Goal: Transaction & Acquisition: Purchase product/service

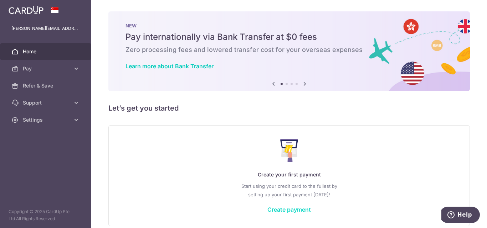
click at [296, 210] on link "Create payment" at bounding box center [288, 209] width 43 height 7
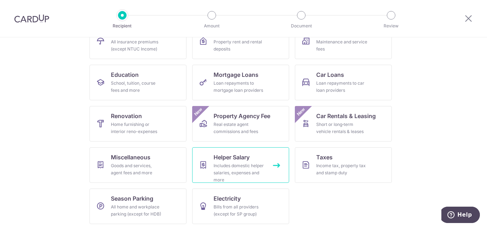
scroll to position [91, 0]
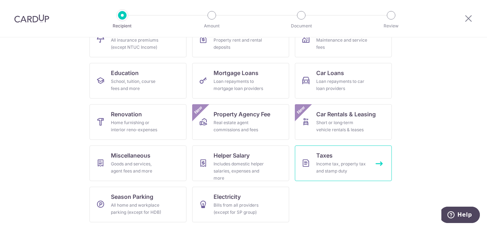
click at [342, 159] on link "Taxes Income tax, property tax and stamp duty" at bounding box center [343, 164] width 97 height 36
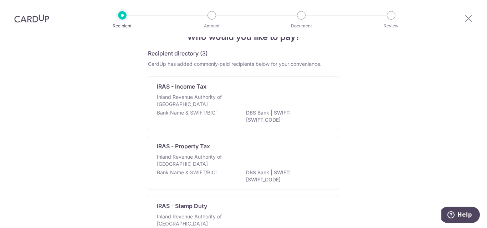
scroll to position [11, 0]
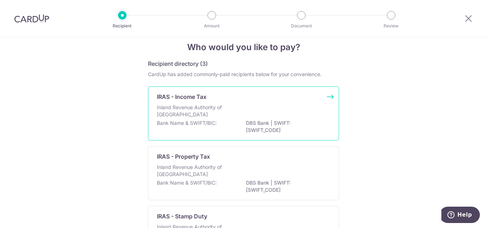
click at [191, 108] on p "Inland Revenue Authority of [GEOGRAPHIC_DATA]" at bounding box center [195, 111] width 76 height 14
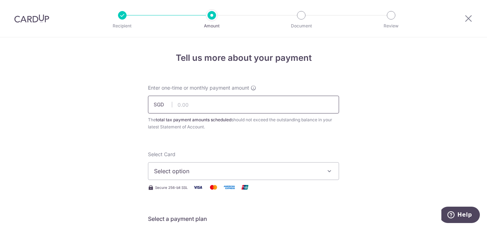
click at [227, 104] on input "text" at bounding box center [243, 105] width 191 height 18
click at [181, 107] on input "text" at bounding box center [243, 105] width 191 height 18
type input "928.09"
click at [228, 168] on span "Select option" at bounding box center [237, 171] width 166 height 9
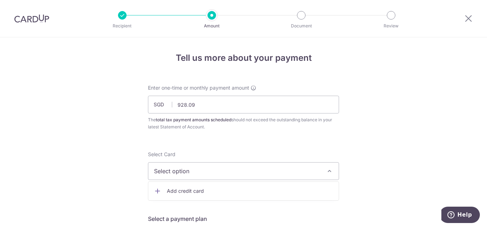
click at [190, 192] on span "Add credit card" at bounding box center [250, 191] width 166 height 7
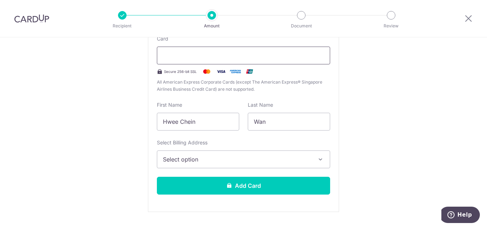
scroll to position [214, 0]
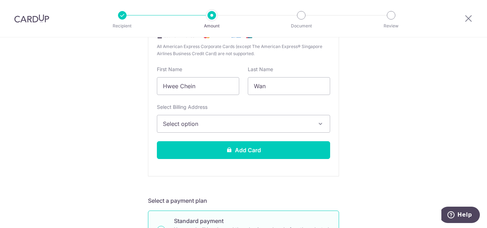
click at [209, 124] on span "Select option" at bounding box center [237, 124] width 148 height 9
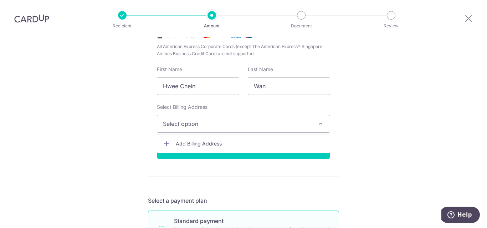
click at [201, 140] on span "Add Billing Address" at bounding box center [250, 143] width 148 height 7
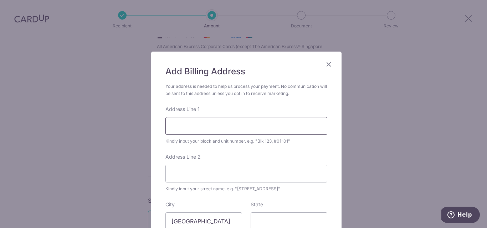
click at [201, 129] on input "Address Line 1" at bounding box center [246, 126] width 162 height 18
type input "blk 80, west coast road, #05-15"
click at [191, 176] on input "Address Line 2" at bounding box center [246, 174] width 162 height 18
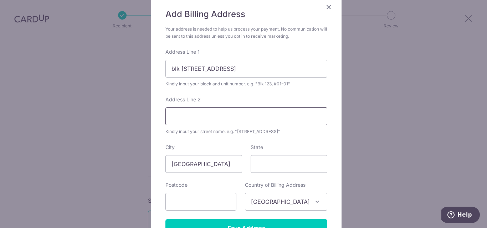
scroll to position [71, 0]
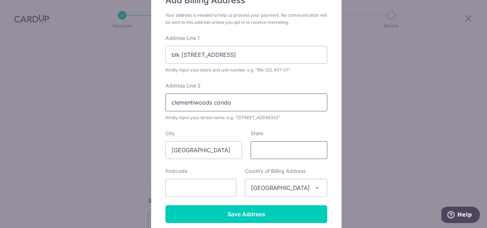
type input "clementiwoods condo"
click at [290, 151] on input "State" at bounding box center [289, 150] width 77 height 18
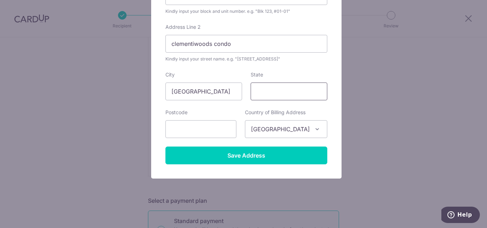
scroll to position [132, 0]
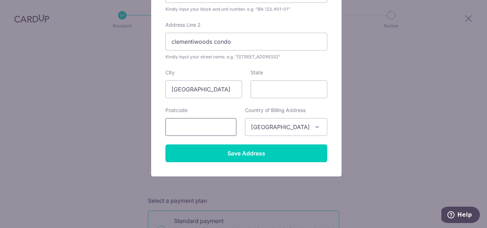
click at [187, 126] on input "text" at bounding box center [200, 127] width 71 height 18
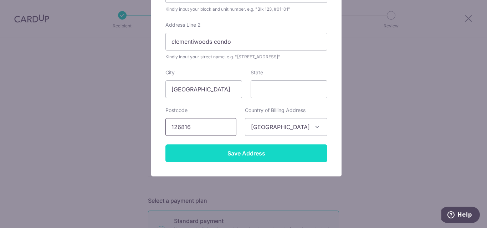
type input "126816"
click at [241, 161] on input "Save Address" at bounding box center [246, 154] width 162 height 18
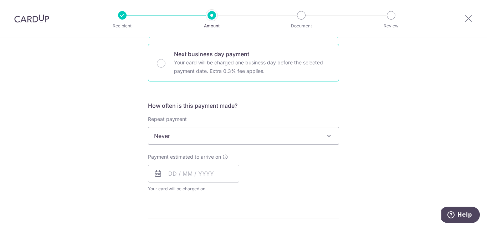
scroll to position [428, 0]
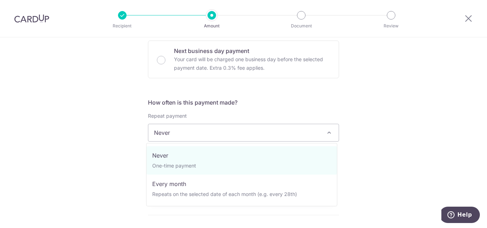
click at [237, 134] on span "Never" at bounding box center [243, 132] width 190 height 17
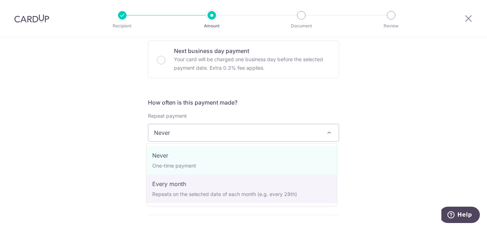
select select "3"
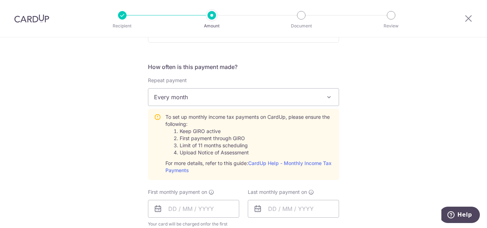
scroll to position [535, 0]
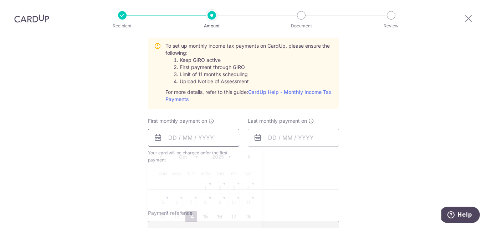
click at [167, 138] on input "text" at bounding box center [193, 138] width 91 height 18
click at [246, 156] on link "Next" at bounding box center [248, 157] width 9 height 9
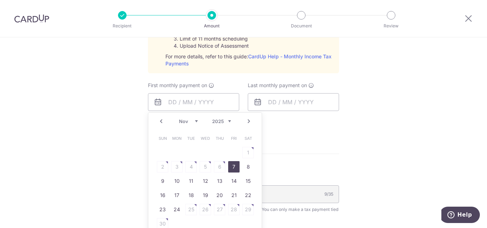
click at [230, 166] on link "7" at bounding box center [233, 166] width 11 height 11
type input "[DATE]"
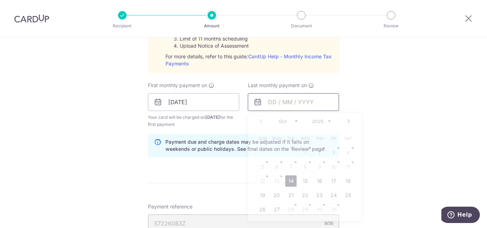
click at [267, 103] on input "text" at bounding box center [293, 102] width 91 height 18
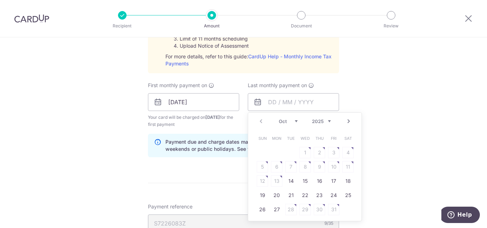
click at [347, 119] on link "Next" at bounding box center [348, 121] width 9 height 9
click at [293, 120] on select "Jan Feb Mar Apr May Jun Jul Aug Sep Oct Nov" at bounding box center [288, 122] width 19 height 6
click at [291, 168] on table "Sun Mon Tue Wed Thu Fri Sat 1 2 3 4 5 6 7 8 9 10 11 12 13 14 15 16 17 18 19 20 …" at bounding box center [305, 175] width 100 height 86
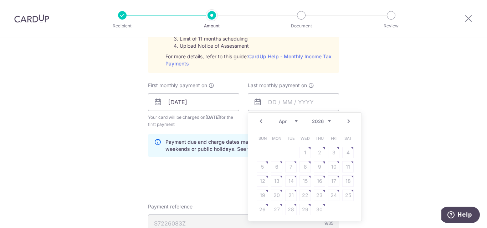
click at [289, 167] on table "Sun Mon Tue Wed Thu Fri Sat 1 2 3 4 5 6 7 8 9 10 11 12 13 14 15 16 17 18 19 20 …" at bounding box center [305, 175] width 100 height 86
click at [289, 166] on table "Sun Mon Tue Wed Thu Fri Sat 1 2 3 4 5 6 7 8 9 10 11 12 13 14 15 16 17 18 19 20 …" at bounding box center [305, 175] width 100 height 86
click at [288, 168] on table "Sun Mon Tue Wed Thu Fri Sat 1 2 3 4 5 6 7 8 9 10 11 12 13 14 15 16 17 18 19 20 …" at bounding box center [305, 175] width 100 height 86
click at [267, 104] on input "text" at bounding box center [293, 102] width 91 height 18
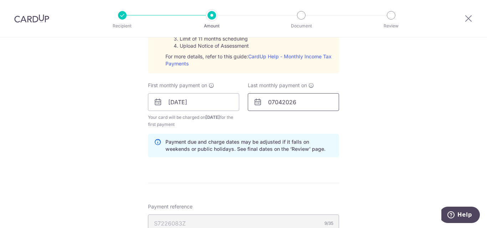
click at [320, 104] on input "07042026" at bounding box center [293, 102] width 91 height 18
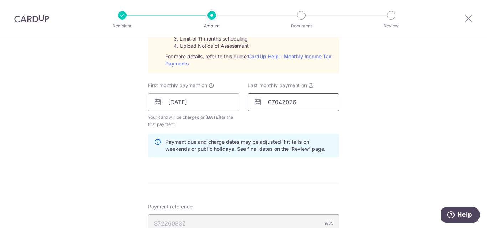
click at [280, 101] on input "07042026" at bounding box center [293, 102] width 91 height 18
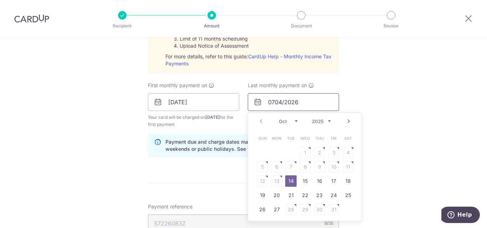
click at [273, 104] on input "0704/2026" at bounding box center [293, 102] width 91 height 18
type input "[DATE]"
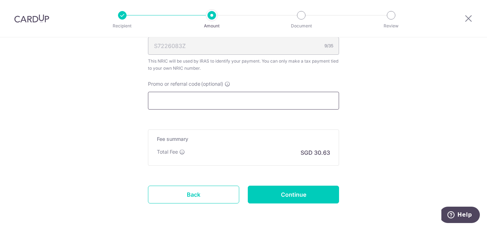
scroll to position [748, 0]
click at [206, 97] on input "Promo or referral code (optional)" at bounding box center [243, 101] width 191 height 18
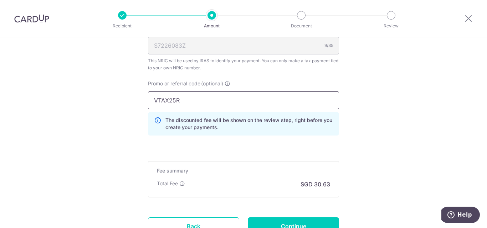
type input "VTAX25R"
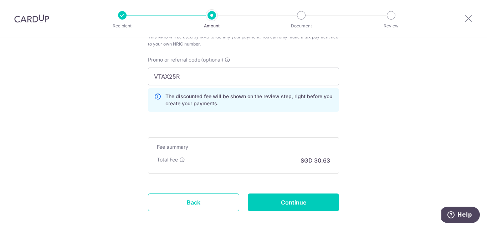
scroll to position [784, 0]
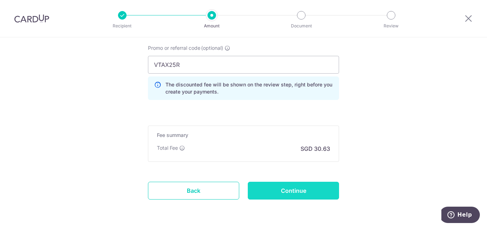
click at [296, 189] on input "Continue" at bounding box center [293, 191] width 91 height 18
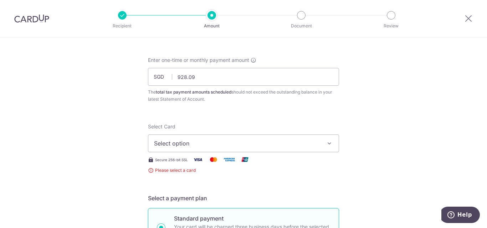
scroll to position [15, 0]
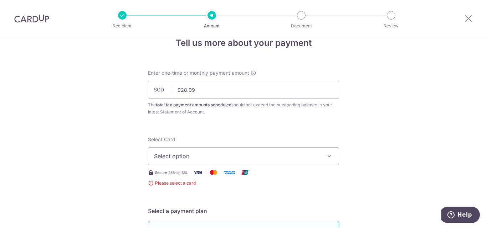
click at [319, 158] on button "Select option" at bounding box center [243, 157] width 191 height 18
click at [217, 174] on span "Add credit card" at bounding box center [250, 176] width 166 height 7
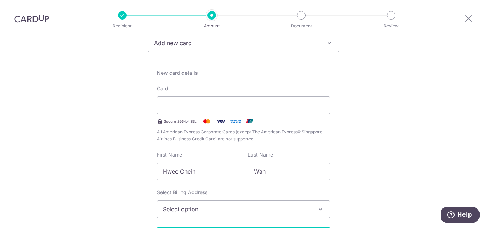
scroll to position [200, 0]
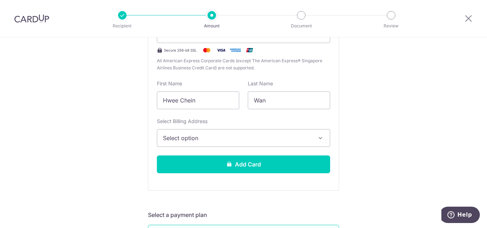
click at [232, 140] on span "Select option" at bounding box center [237, 138] width 148 height 9
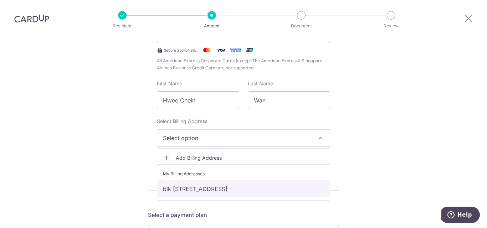
click at [204, 187] on link "blk 80, west coast road, #05-15, clementiwoods condo, Singapore, Singapore-1268…" at bounding box center [243, 189] width 172 height 17
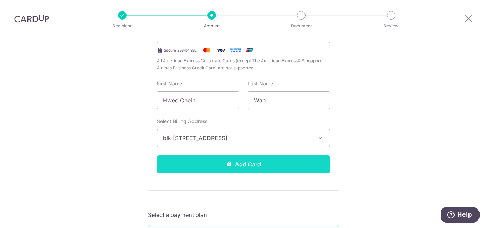
click at [249, 164] on button "Add Card" at bounding box center [243, 165] width 173 height 18
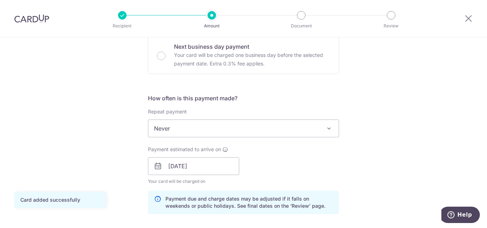
scroll to position [249, 0]
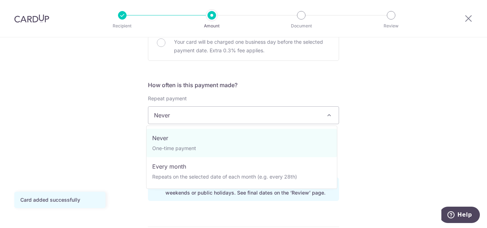
click at [294, 119] on span "Never" at bounding box center [243, 115] width 190 height 17
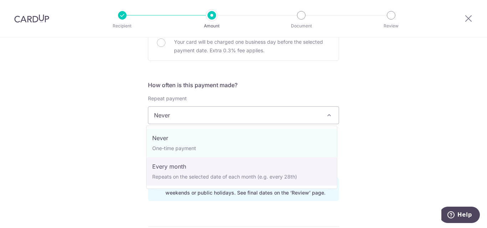
select select "3"
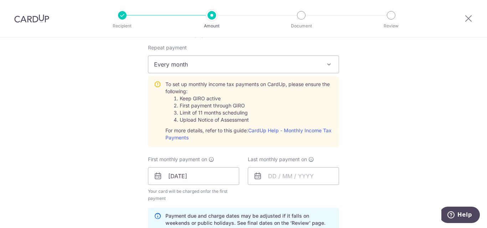
scroll to position [321, 0]
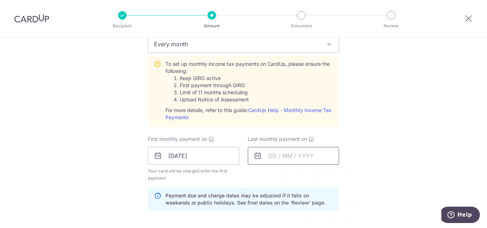
click at [269, 155] on input "text" at bounding box center [293, 156] width 91 height 18
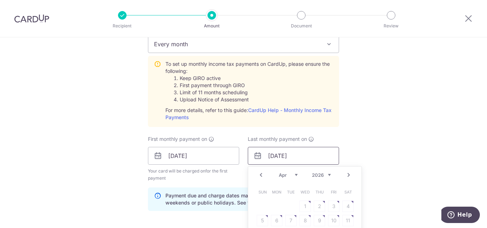
type input "[DATE]"
click at [406, 143] on div "Tell us more about your payment Enter one-time or monthly payment amount SGD 92…" at bounding box center [243, 103] width 487 height 772
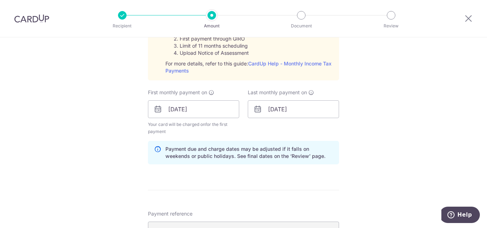
scroll to position [546, 0]
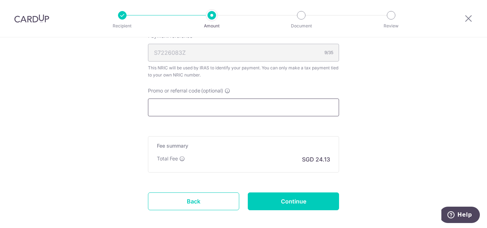
click at [169, 107] on input "Promo or referral code (optional)" at bounding box center [243, 108] width 191 height 18
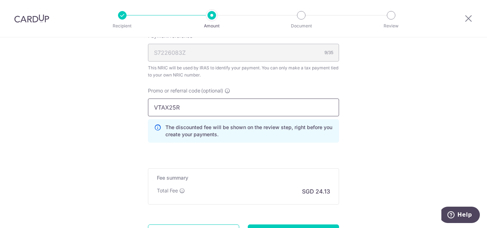
type input "VTAX25R"
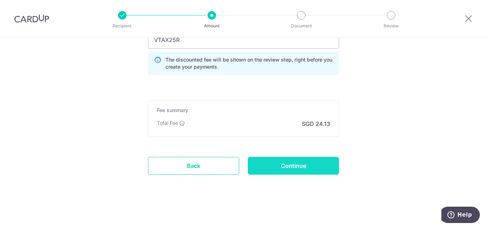
click at [285, 162] on input "Continue" at bounding box center [293, 166] width 91 height 18
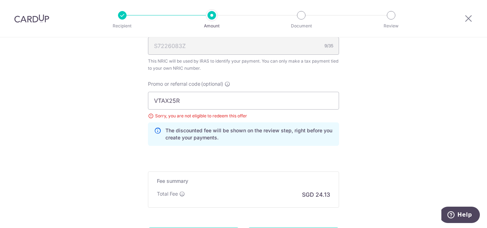
scroll to position [406, 0]
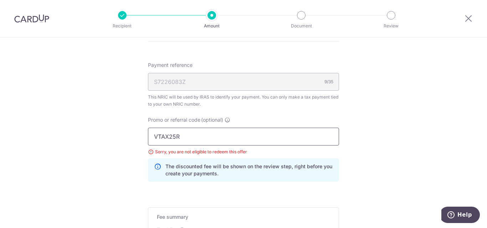
drag, startPoint x: 192, startPoint y: 138, endPoint x: 0, endPoint y: 173, distance: 194.9
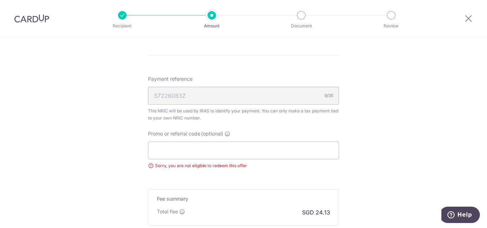
scroll to position [481, 0]
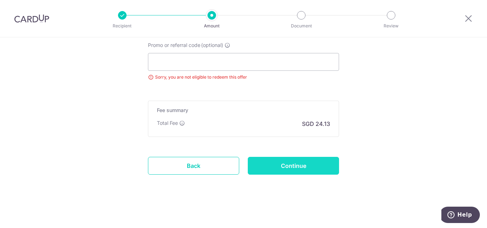
click at [294, 166] on input "Continue" at bounding box center [293, 166] width 91 height 18
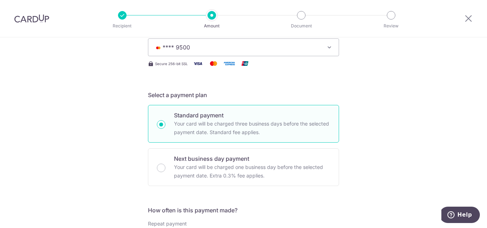
scroll to position [270, 0]
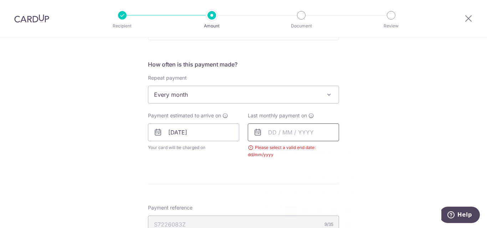
drag, startPoint x: 264, startPoint y: 134, endPoint x: 269, endPoint y: 133, distance: 4.3
click at [265, 134] on input "text" at bounding box center [293, 133] width 91 height 18
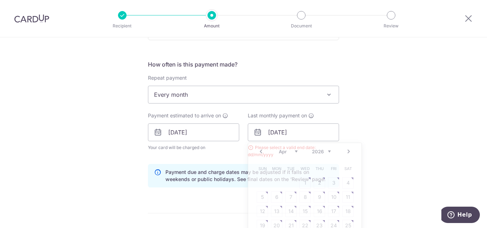
click at [441, 104] on div "Tell us more about your payment Enter one-time or monthly payment amount SGD 92…" at bounding box center [243, 116] width 487 height 698
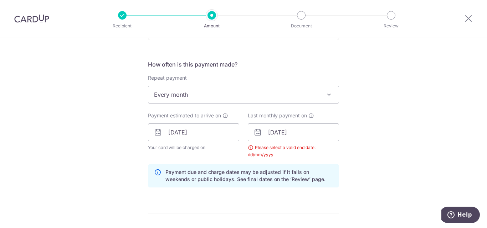
click at [393, 161] on div "Tell us more about your payment Enter one-time or monthly payment amount SGD 92…" at bounding box center [243, 116] width 487 height 698
click at [322, 134] on input "[DATE]" at bounding box center [293, 133] width 91 height 18
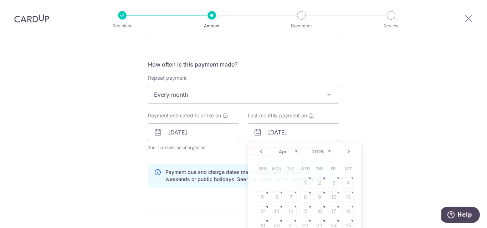
click at [400, 134] on div "Tell us more about your payment Enter one-time or monthly payment amount SGD 92…" at bounding box center [243, 116] width 487 height 698
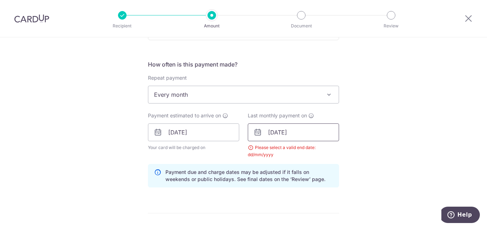
click at [273, 131] on input "[DATE]" at bounding box center [293, 133] width 91 height 18
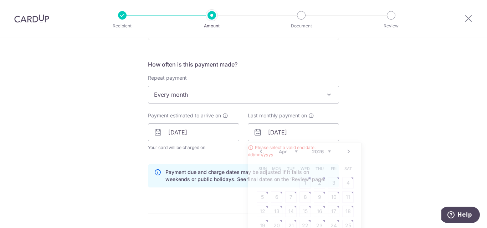
click at [399, 146] on div "Tell us more about your payment Enter one-time or monthly payment amount SGD 92…" at bounding box center [243, 116] width 487 height 698
click at [290, 129] on input "06/04/2026" at bounding box center [293, 133] width 91 height 18
click at [287, 195] on table "Sun Mon Tue Wed Thu Fri Sat 1 2 3 4 5 6 7 8 9 10 11 12 13 14 15 16 17 18 19 20 …" at bounding box center [305, 205] width 100 height 86
click at [288, 195] on table "Sun Mon Tue Wed Thu Fri Sat 1 2 3 4 5 6 7 8 9 10 11 12 13 14 15 16 17 18 19 20 …" at bounding box center [305, 205] width 100 height 86
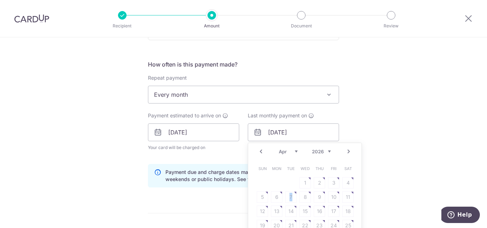
click at [294, 195] on table "Sun Mon Tue Wed Thu Fri Sat 1 2 3 4 5 6 7 8 9 10 11 12 13 14 15 16 17 18 19 20 …" at bounding box center [305, 205] width 100 height 86
click at [294, 194] on table "Sun Mon Tue Wed Thu Fri Sat 1 2 3 4 5 6 7 8 9 10 11 12 13 14 15 16 17 18 19 20 …" at bounding box center [305, 205] width 100 height 86
click at [294, 191] on table "Sun Mon Tue Wed Thu Fri Sat 1 2 3 4 5 6 7 8 9 10 11 12 13 14 15 16 17 18 19 20 …" at bounding box center [305, 205] width 100 height 86
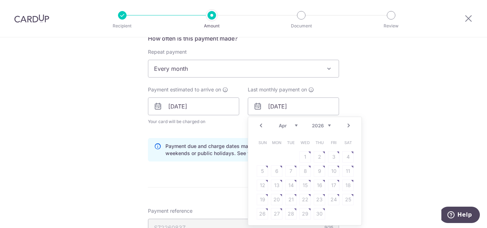
scroll to position [341, 0]
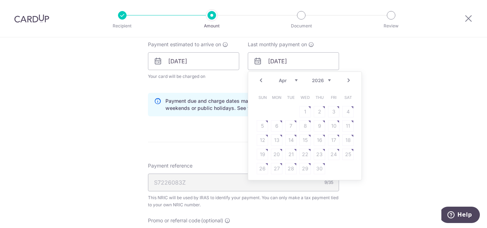
click at [202, 124] on form "Enter one-time or monthly payment amount SGD 928.09 928.09 The total tax paymen…" at bounding box center [243, 52] width 191 height 618
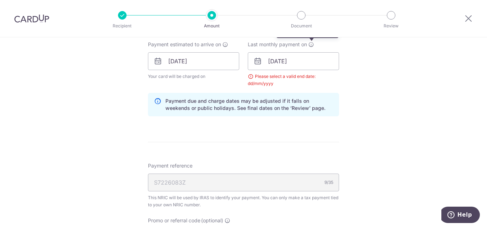
click at [309, 43] on icon at bounding box center [311, 45] width 6 height 6
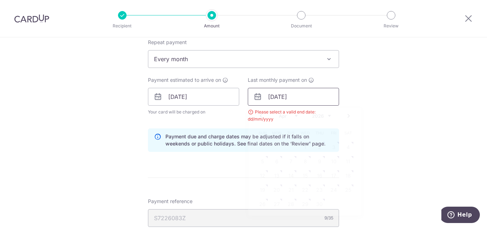
click at [274, 95] on input "06/04/2026" at bounding box center [293, 97] width 91 height 18
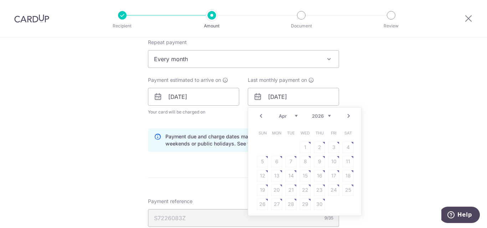
click at [258, 115] on link "Prev" at bounding box center [261, 116] width 9 height 9
click at [348, 117] on link "Next" at bounding box center [348, 116] width 9 height 9
click at [260, 117] on link "Prev" at bounding box center [261, 116] width 9 height 9
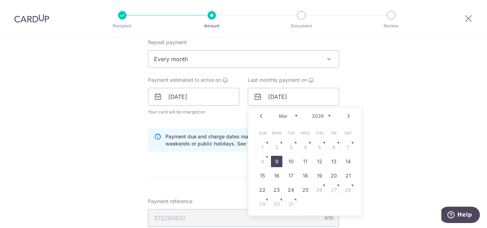
click at [273, 158] on link "9" at bounding box center [276, 161] width 11 height 11
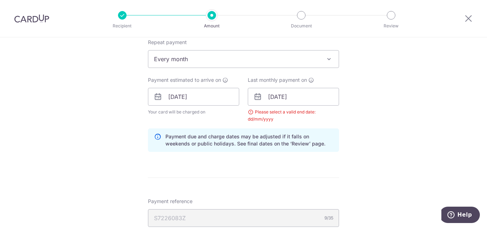
click at [401, 153] on div "Tell us more about your payment Enter one-time or monthly payment amount SGD 92…" at bounding box center [243, 81] width 487 height 698
click at [397, 160] on div "Tell us more about your payment Enter one-time or monthly payment amount SGD 92…" at bounding box center [243, 81] width 487 height 698
click at [291, 99] on input "09/03/2026" at bounding box center [293, 97] width 91 height 18
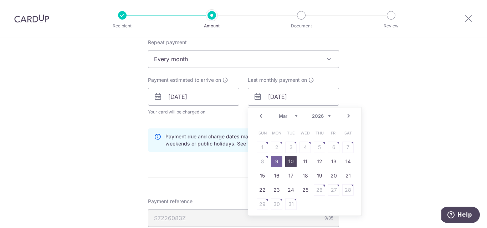
click at [287, 161] on link "10" at bounding box center [290, 161] width 11 height 11
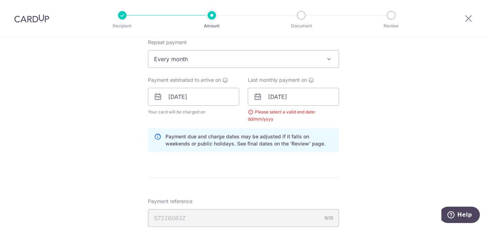
click at [420, 124] on div "Tell us more about your payment Enter one-time or monthly payment amount SGD 92…" at bounding box center [243, 81] width 487 height 698
click at [412, 133] on div "Tell us more about your payment Enter one-time or monthly payment amount SGD 92…" at bounding box center [243, 81] width 487 height 698
click at [378, 171] on div "Tell us more about your payment Enter one-time or monthly payment amount SGD 92…" at bounding box center [243, 81] width 487 height 698
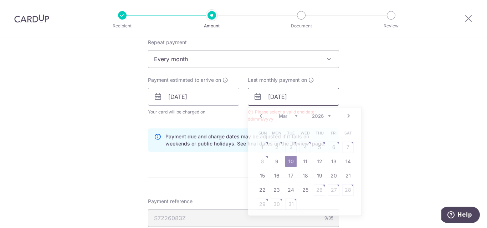
click at [304, 96] on input "10/03/2026" at bounding box center [293, 97] width 91 height 18
click at [277, 159] on link "9" at bounding box center [276, 161] width 11 height 11
type input "09/03/2026"
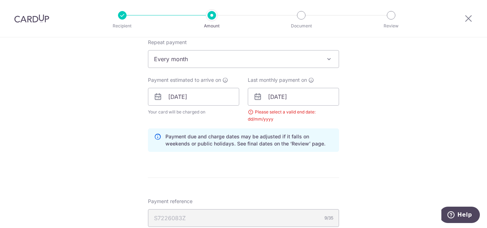
click at [450, 159] on div "Tell us more about your payment Enter one-time or monthly payment amount SGD 92…" at bounding box center [243, 81] width 487 height 698
click at [310, 99] on input "09/03/2026" at bounding box center [293, 97] width 91 height 18
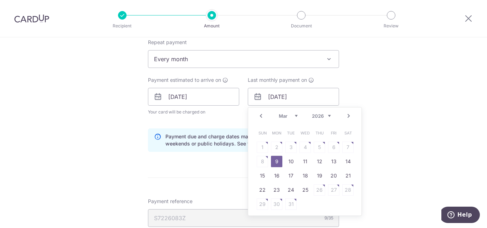
click at [417, 111] on div "Tell us more about your payment Enter one-time or monthly payment amount SGD 92…" at bounding box center [243, 81] width 487 height 698
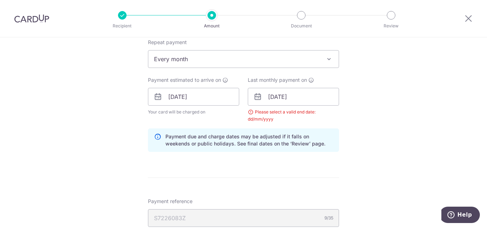
click at [249, 112] on div "Please select a valid end date: dd/mm/yyyy" at bounding box center [293, 116] width 91 height 14
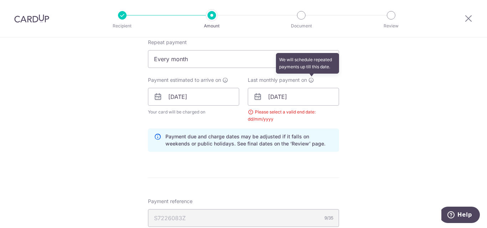
click at [308, 80] on icon at bounding box center [311, 80] width 6 height 6
click at [310, 80] on icon at bounding box center [311, 80] width 6 height 6
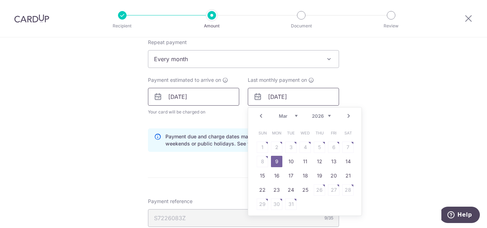
drag, startPoint x: 302, startPoint y: 98, endPoint x: 171, endPoint y: 98, distance: 130.4
click at [141, 103] on div "Tell us more about your payment Enter one-time or monthly payment amount SGD 92…" at bounding box center [243, 81] width 487 height 698
click at [422, 93] on div "Tell us more about your payment Enter one-time or monthly payment amount SGD 92…" at bounding box center [243, 81] width 487 height 698
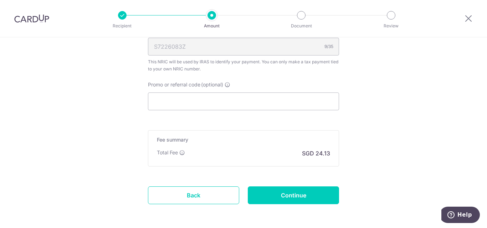
scroll to position [507, 0]
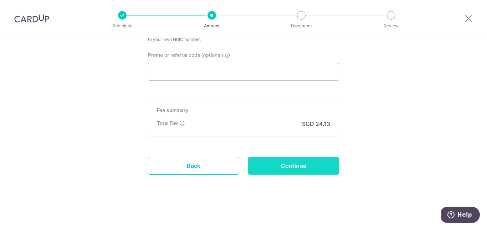
click at [296, 160] on input "Continue" at bounding box center [293, 166] width 91 height 18
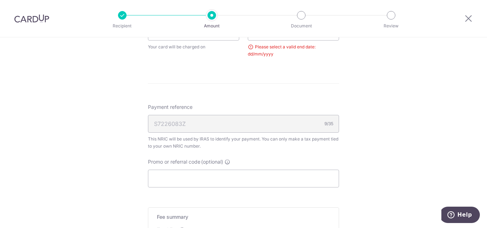
scroll to position [264, 0]
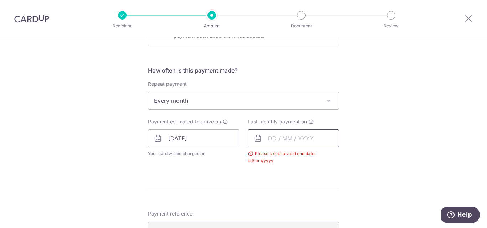
click at [283, 131] on input "text" at bounding box center [293, 139] width 91 height 18
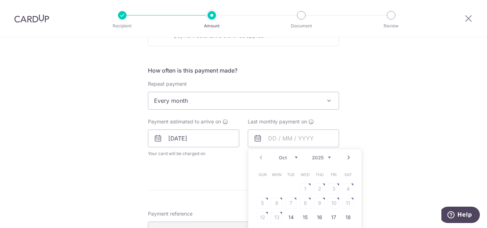
click at [349, 158] on link "Next" at bounding box center [348, 158] width 9 height 9
click at [331, 158] on div "Prev Next Oct Nov Dec 2025 2026" at bounding box center [304, 157] width 113 height 17
click at [325, 158] on select "2025 2026" at bounding box center [321, 158] width 19 height 6
click at [291, 158] on select "Jan Feb Mar Apr May Jun Jul Aug Sep Oct Nov" at bounding box center [288, 158] width 19 height 6
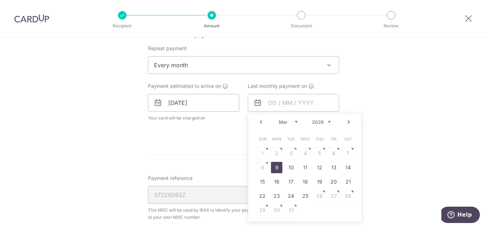
click at [272, 166] on link "9" at bounding box center [276, 167] width 11 height 11
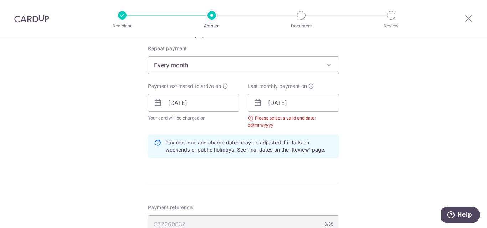
click at [386, 145] on div "Tell us more about your payment Enter one-time or monthly payment amount SGD 92…" at bounding box center [243, 87] width 487 height 698
click at [283, 101] on input "[DATE]" at bounding box center [293, 103] width 91 height 18
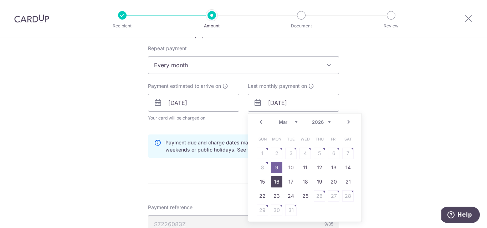
click at [274, 184] on link "16" at bounding box center [276, 181] width 11 height 11
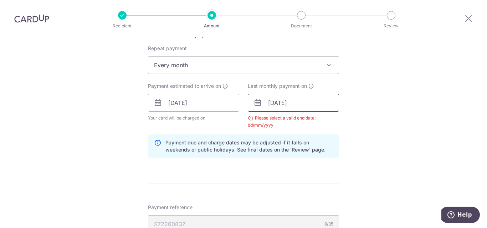
click at [291, 105] on input "16/03/2026" at bounding box center [293, 103] width 91 height 18
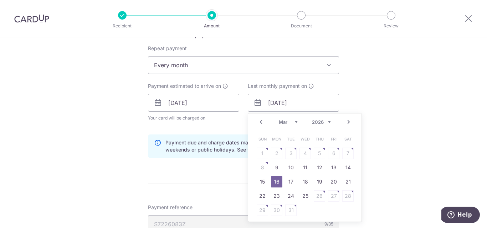
click at [292, 120] on select "Jan Feb Mar Apr May Jun Jul Aug Sep Oct Nov" at bounding box center [288, 122] width 19 height 6
click at [406, 138] on div "Tell us more about your payment Enter one-time or monthly payment amount SGD 92…" at bounding box center [243, 87] width 487 height 698
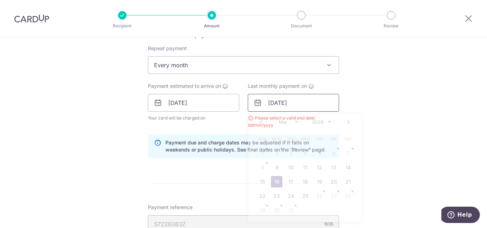
click at [266, 102] on input "16/03/2026" at bounding box center [293, 103] width 91 height 18
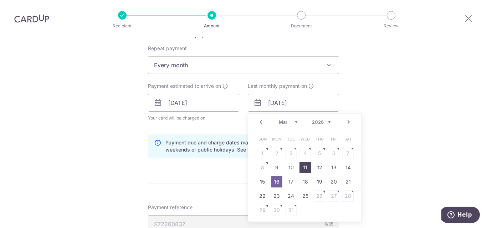
click at [303, 168] on link "11" at bounding box center [304, 167] width 11 height 11
type input "11/03/2026"
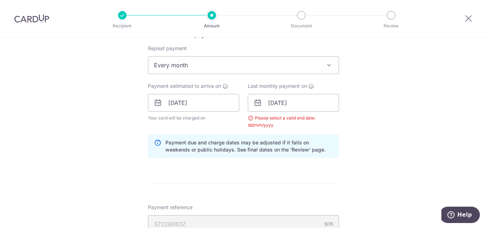
click at [365, 160] on div "Tell us more about your payment Enter one-time or monthly payment amount SGD 92…" at bounding box center [243, 87] width 487 height 698
click at [253, 101] on icon at bounding box center [257, 103] width 9 height 9
click at [253, 103] on icon at bounding box center [257, 103] width 9 height 9
click at [365, 93] on div "Tell us more about your payment Enter one-time or monthly payment amount SGD 92…" at bounding box center [243, 87] width 487 height 698
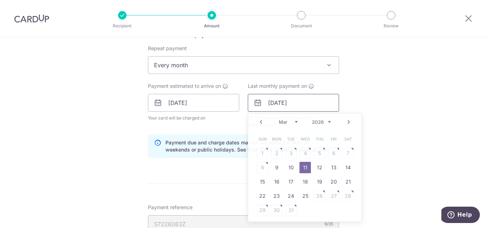
drag, startPoint x: 310, startPoint y: 98, endPoint x: 0, endPoint y: 101, distance: 310.4
click at [14, 98] on div "Tell us more about your payment Enter one-time or monthly payment amount SGD 92…" at bounding box center [243, 87] width 487 height 698
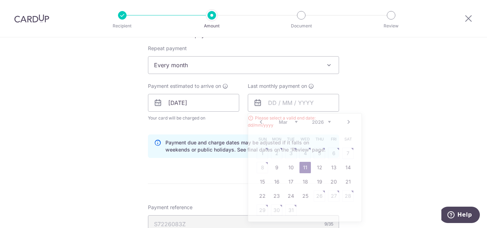
click at [417, 96] on div "Tell us more about your payment Enter one-time or monthly payment amount SGD 92…" at bounding box center [243, 87] width 487 height 698
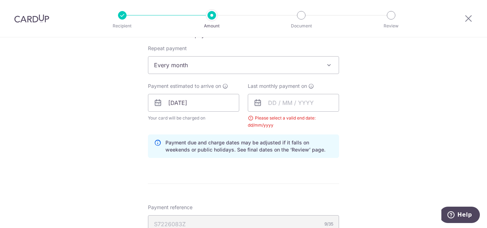
click at [389, 127] on div "Tell us more about your payment Enter one-time or monthly payment amount SGD 92…" at bounding box center [243, 87] width 487 height 698
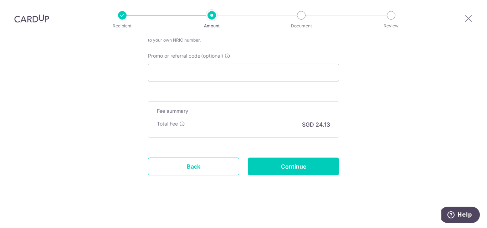
scroll to position [507, 0]
click at [304, 169] on input "Continue" at bounding box center [293, 166] width 91 height 18
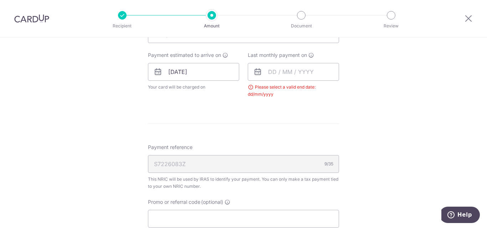
scroll to position [270, 0]
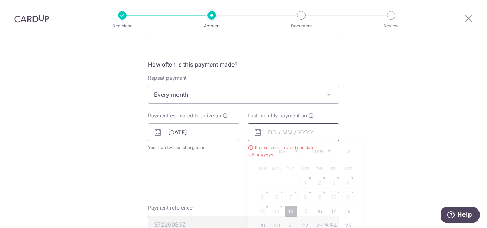
click at [297, 135] on input "text" at bounding box center [293, 133] width 91 height 18
click at [325, 149] on select "2025 2026" at bounding box center [321, 152] width 19 height 6
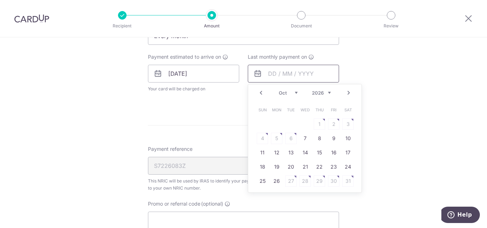
scroll to position [341, 0]
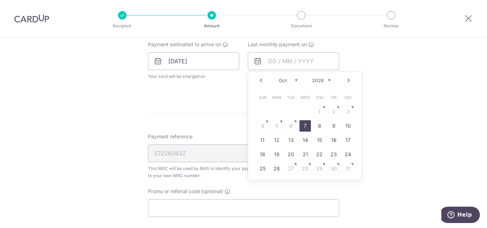
click at [302, 127] on link "7" at bounding box center [304, 125] width 11 height 11
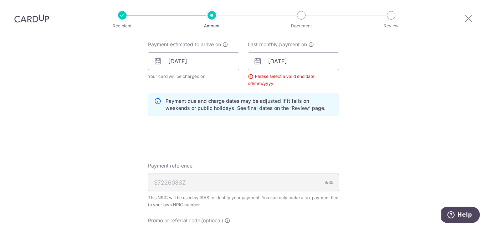
click at [336, 147] on form "Enter one-time or monthly payment amount SGD 928.09 928.09 The total tax paymen…" at bounding box center [243, 52] width 191 height 618
click at [328, 158] on form "Enter one-time or monthly payment amount SGD 928.09 928.09 The total tax paymen…" at bounding box center [243, 52] width 191 height 618
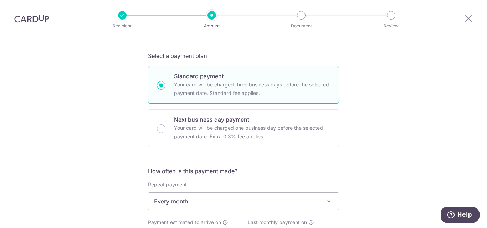
scroll to position [235, 0]
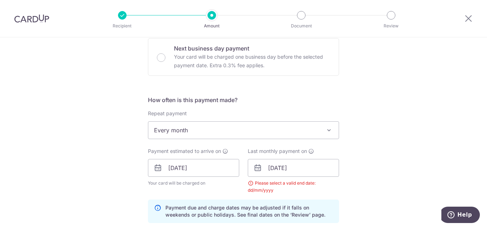
click at [248, 183] on div "Please select a valid end date: dd/mm/yyyy" at bounding box center [293, 187] width 91 height 14
click at [251, 184] on div "Please select a valid end date: dd/mm/yyyy" at bounding box center [293, 187] width 91 height 14
click at [251, 183] on div "Please select a valid end date: dd/mm/yyyy" at bounding box center [293, 187] width 91 height 14
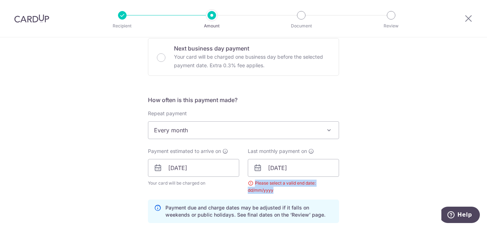
click at [251, 183] on div "Please select a valid end date: dd/mm/yyyy" at bounding box center [293, 187] width 91 height 14
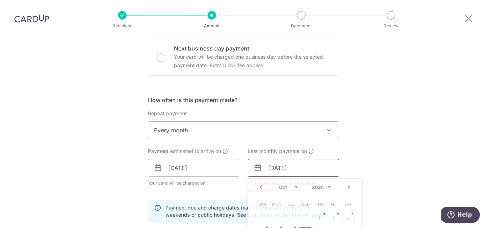
click at [327, 173] on input "[DATE]" at bounding box center [293, 168] width 91 height 18
click at [382, 163] on div "Tell us more about your payment Enter one-time or monthly payment amount SGD 92…" at bounding box center [243, 152] width 487 height 698
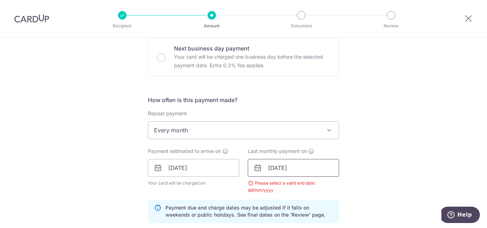
click at [288, 170] on input "[DATE]" at bounding box center [293, 168] width 91 height 18
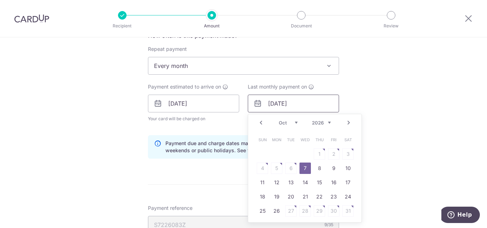
scroll to position [306, 0]
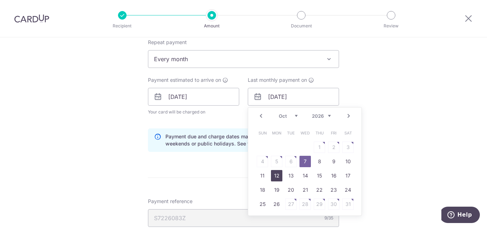
click at [274, 175] on link "12" at bounding box center [276, 175] width 11 height 11
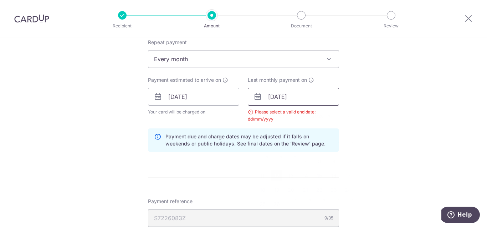
click at [275, 97] on input "12/10/2026" at bounding box center [293, 97] width 91 height 18
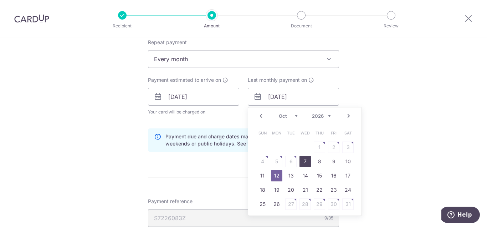
click at [303, 160] on link "7" at bounding box center [304, 161] width 11 height 11
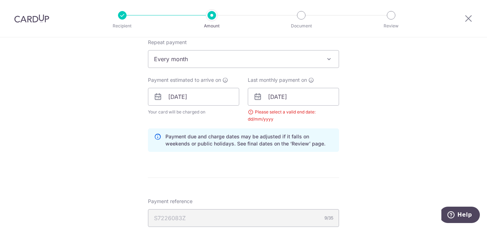
click at [266, 179] on form "Enter one-time or monthly payment amount SGD 928.09 928.09 The total tax paymen…" at bounding box center [243, 88] width 191 height 618
click at [287, 96] on input "07/10/2026" at bounding box center [293, 97] width 91 height 18
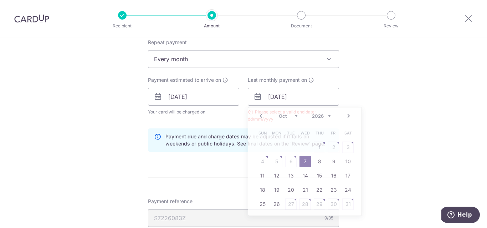
click at [426, 83] on div "Tell us more about your payment Enter one-time or monthly payment amount SGD 92…" at bounding box center [243, 81] width 487 height 698
click at [315, 95] on input "07/10/2026" at bounding box center [293, 97] width 91 height 18
click at [317, 160] on link "8" at bounding box center [319, 161] width 11 height 11
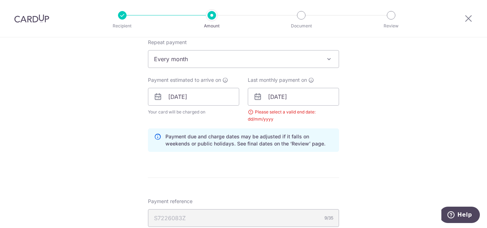
click at [383, 115] on div "Tell us more about your payment Enter one-time or monthly payment amount SGD 92…" at bounding box center [243, 81] width 487 height 698
click at [305, 93] on input "08/10/2026" at bounding box center [293, 97] width 91 height 18
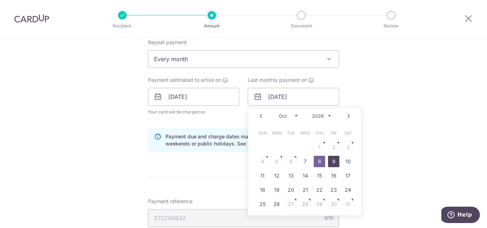
click at [331, 158] on link "9" at bounding box center [333, 161] width 11 height 11
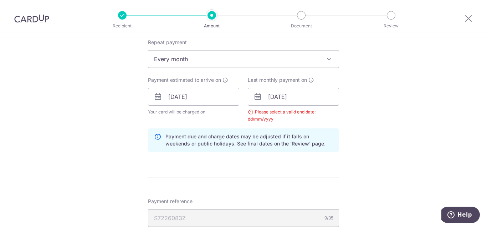
click at [407, 156] on div "Tell us more about your payment Enter one-time or monthly payment amount SGD 92…" at bounding box center [243, 81] width 487 height 698
click at [310, 93] on input "09/10/2026" at bounding box center [293, 97] width 91 height 18
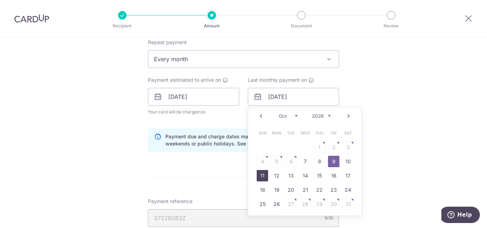
click at [258, 175] on link "11" at bounding box center [262, 175] width 11 height 11
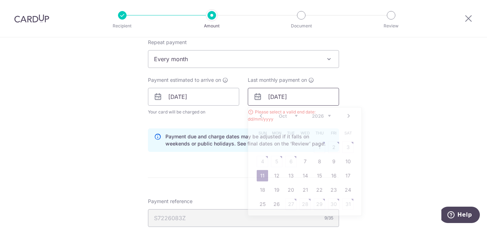
click at [322, 94] on input "11/10/2026" at bounding box center [293, 97] width 91 height 18
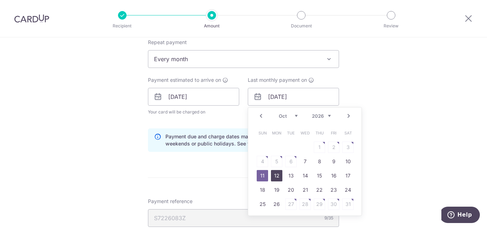
click at [273, 177] on link "12" at bounding box center [276, 175] width 11 height 11
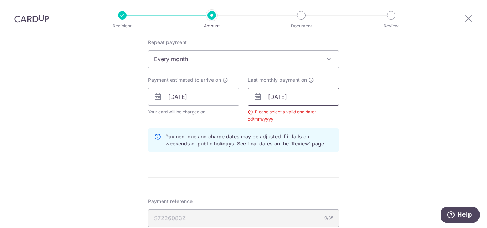
click at [318, 96] on input "12/10/2026" at bounding box center [293, 97] width 91 height 18
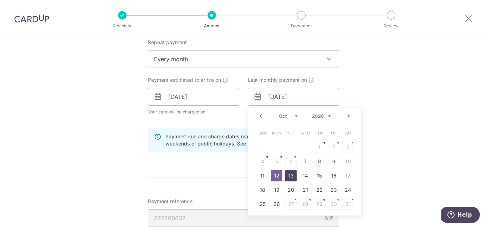
click at [287, 177] on link "13" at bounding box center [290, 175] width 11 height 11
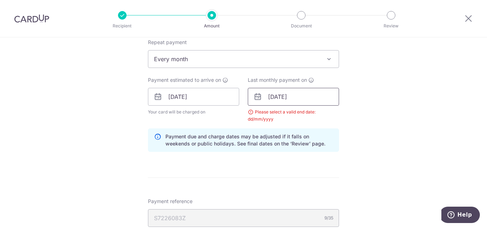
click at [315, 94] on input "13/10/2026" at bounding box center [293, 97] width 91 height 18
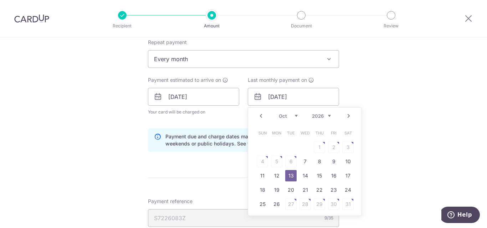
drag, startPoint x: 293, startPoint y: 156, endPoint x: 281, endPoint y: 161, distance: 13.3
click at [289, 158] on table "Sun Mon Tue Wed Thu Fri Sat 1 2 3 4 5 6 7 8 9 10 11 12 13 14 15 16 17 18 19 20 …" at bounding box center [305, 169] width 100 height 86
click at [281, 161] on table "Sun Mon Tue Wed Thu Fri Sat 1 2 3 4 5 6 7 8 9 10 11 12 13 14 15 16 17 18 19 20 …" at bounding box center [305, 169] width 100 height 86
click at [288, 157] on table "Sun Mon Tue Wed Thu Fri Sat 1 2 3 4 5 6 7 8 9 10 11 12 13 14 15 16 17 18 19 20 …" at bounding box center [305, 169] width 100 height 86
click at [294, 113] on select "Jan Feb Mar Apr May Jun Jul Aug Sep Oct Nov" at bounding box center [288, 116] width 19 height 6
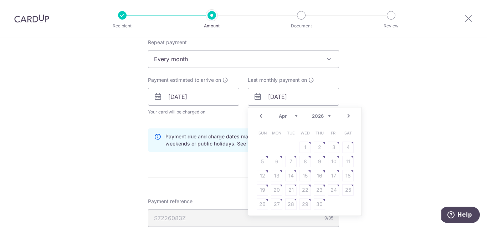
click at [349, 115] on link "Next" at bounding box center [348, 116] width 9 height 9
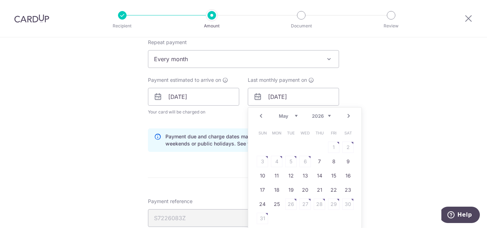
click at [349, 115] on link "Next" at bounding box center [348, 116] width 9 height 9
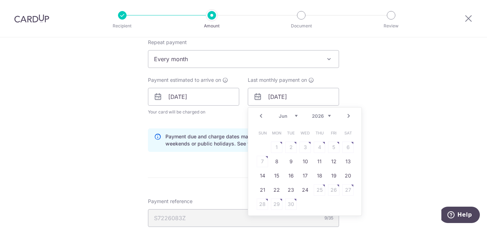
click at [346, 116] on link "Next" at bounding box center [348, 116] width 9 height 9
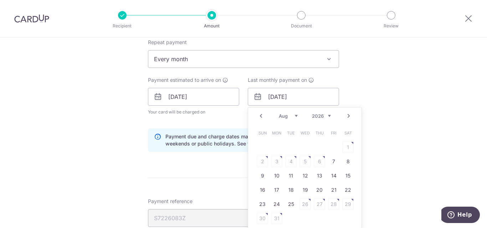
click at [346, 116] on link "Next" at bounding box center [348, 116] width 9 height 9
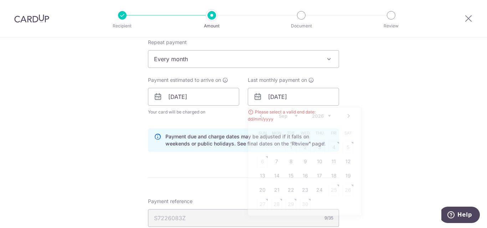
click at [400, 111] on div "Tell us more about your payment Enter one-time or monthly payment amount SGD 92…" at bounding box center [243, 81] width 487 height 698
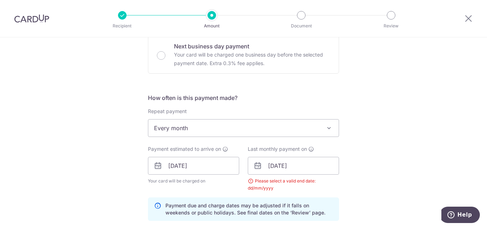
scroll to position [235, 0]
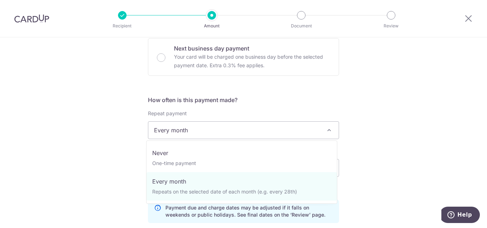
click at [320, 129] on span "Every month" at bounding box center [243, 130] width 190 height 17
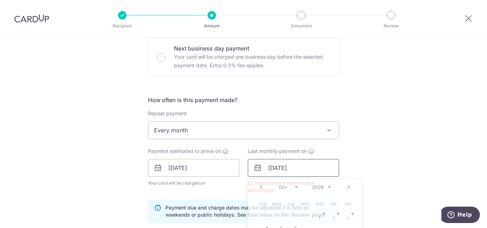
click at [297, 168] on input "13/10/2026" at bounding box center [293, 168] width 91 height 18
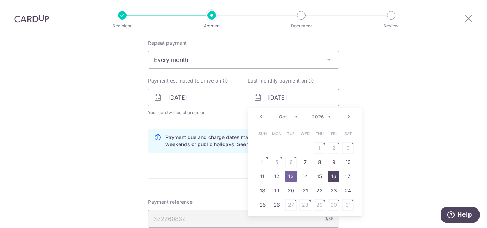
scroll to position [306, 0]
click at [295, 116] on select "Jan Feb Mar Apr May Jun Jul Aug Sep Oct Nov" at bounding box center [288, 116] width 19 height 6
click at [293, 115] on select "Jan Feb Mar Apr May Jun Jul Aug Sep Oct Nov" at bounding box center [288, 116] width 19 height 6
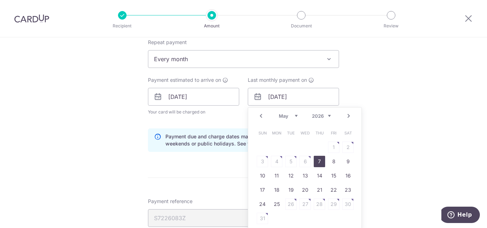
click at [315, 163] on link "7" at bounding box center [319, 161] width 11 height 11
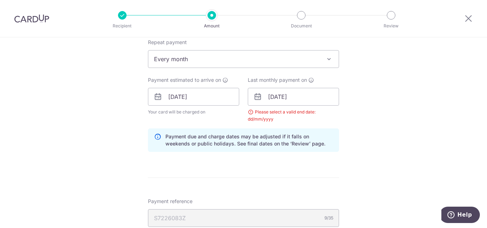
click at [403, 168] on div "Tell us more about your payment Enter one-time or monthly payment amount SGD 92…" at bounding box center [243, 81] width 487 height 698
click at [281, 96] on input "07/05/2026" at bounding box center [293, 97] width 91 height 18
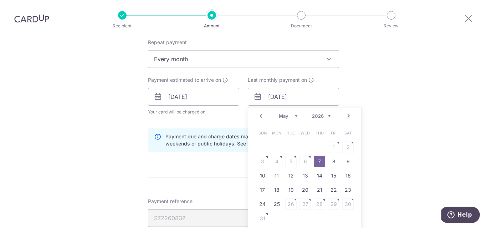
click at [260, 116] on link "Prev" at bounding box center [261, 116] width 9 height 9
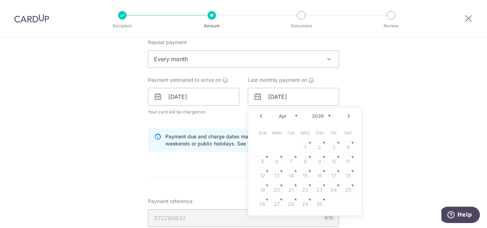
click at [289, 160] on table "Sun Mon Tue Wed Thu Fri Sat 1 2 3 4 5 6 7 8 9 10 11 12 13 14 15 16 17 18 19 20 …" at bounding box center [305, 169] width 100 height 86
click at [393, 151] on div "Tell us more about your payment Enter one-time or monthly payment amount SGD 92…" at bounding box center [243, 81] width 487 height 698
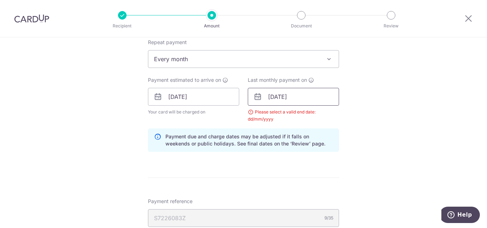
click at [280, 98] on input "07/05/2026" at bounding box center [293, 97] width 91 height 18
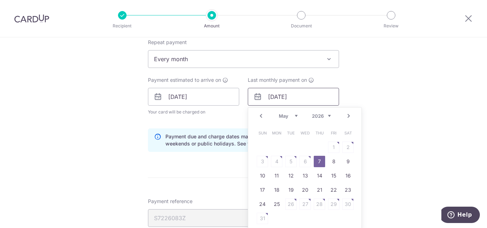
click at [273, 96] on input "07/05/2026" at bounding box center [293, 97] width 91 height 18
click at [284, 96] on input "07/05/2026" at bounding box center [293, 97] width 91 height 18
click at [282, 97] on input "07/05/2026" at bounding box center [293, 97] width 91 height 18
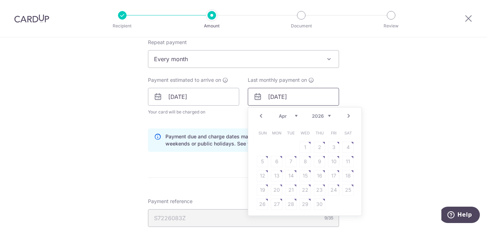
type input "07/04/2026"
click at [427, 117] on div "Tell us more about your payment Enter one-time or monthly payment amount SGD 92…" at bounding box center [243, 81] width 487 height 698
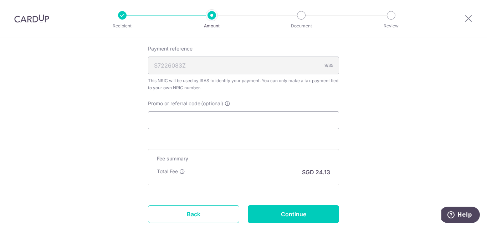
scroll to position [507, 0]
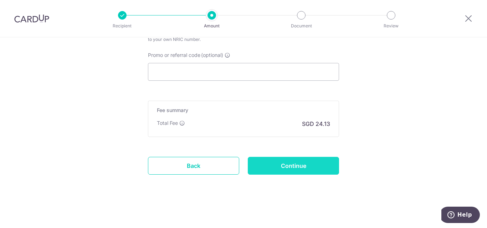
click at [292, 169] on input "Continue" at bounding box center [293, 166] width 91 height 18
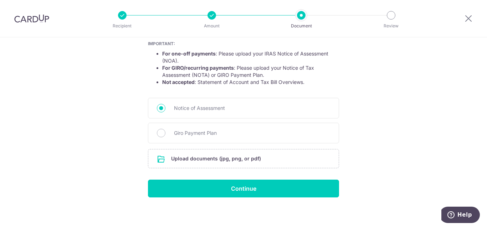
scroll to position [135, 0]
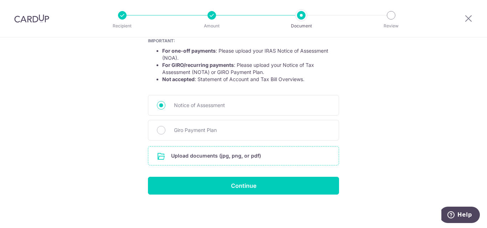
click at [202, 156] on input "file" at bounding box center [243, 156] width 190 height 19
click at [196, 156] on input "file" at bounding box center [243, 156] width 190 height 19
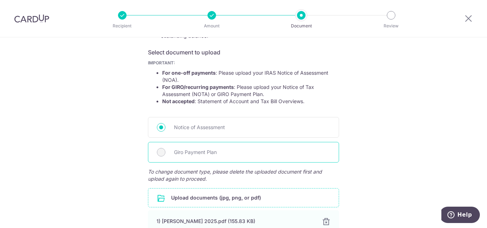
scroll to position [149, 0]
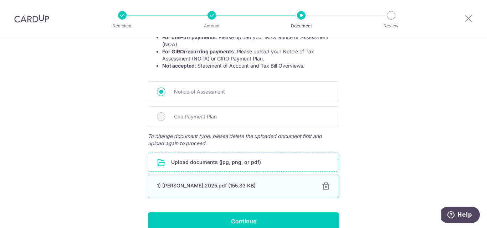
click at [324, 187] on div at bounding box center [325, 186] width 9 height 9
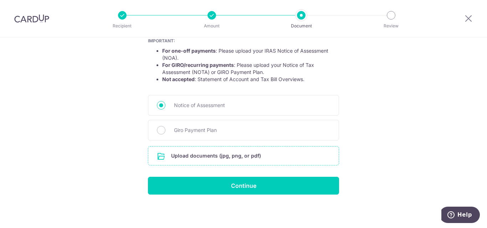
scroll to position [135, 0]
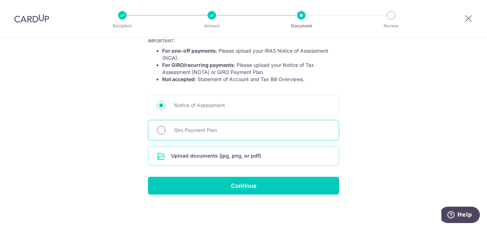
click at [159, 129] on input "Giro Payment Plan" at bounding box center [161, 130] width 9 height 9
radio input "true"
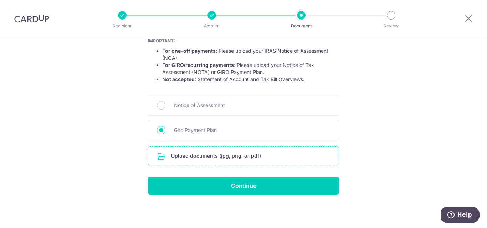
click at [189, 158] on input "file" at bounding box center [243, 156] width 190 height 19
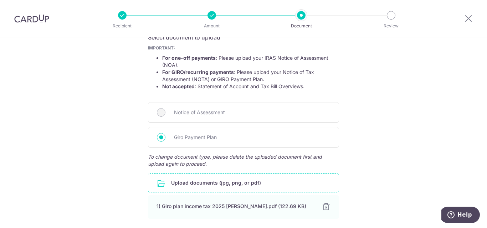
scroll to position [185, 0]
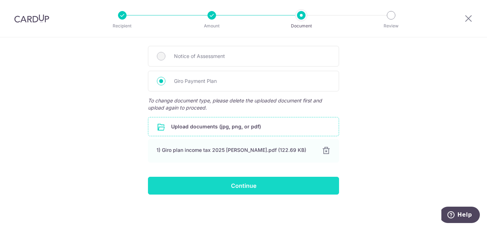
click at [237, 189] on input "Continue" at bounding box center [243, 186] width 191 height 18
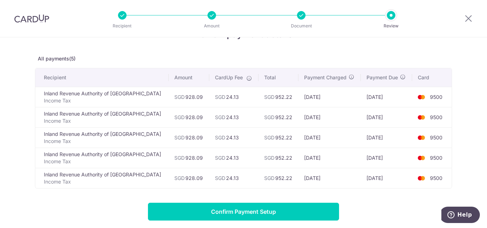
scroll to position [36, 0]
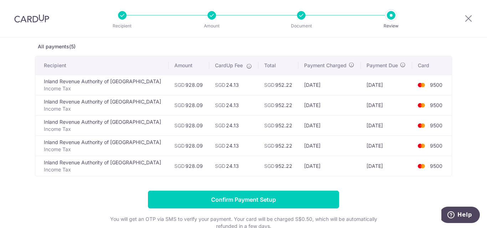
click at [22, 17] on img at bounding box center [31, 18] width 35 height 9
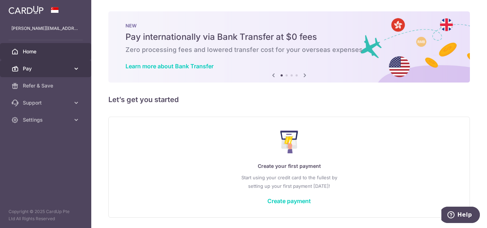
click at [45, 69] on span "Pay" at bounding box center [46, 68] width 47 height 7
